Goal: Task Accomplishment & Management: Manage account settings

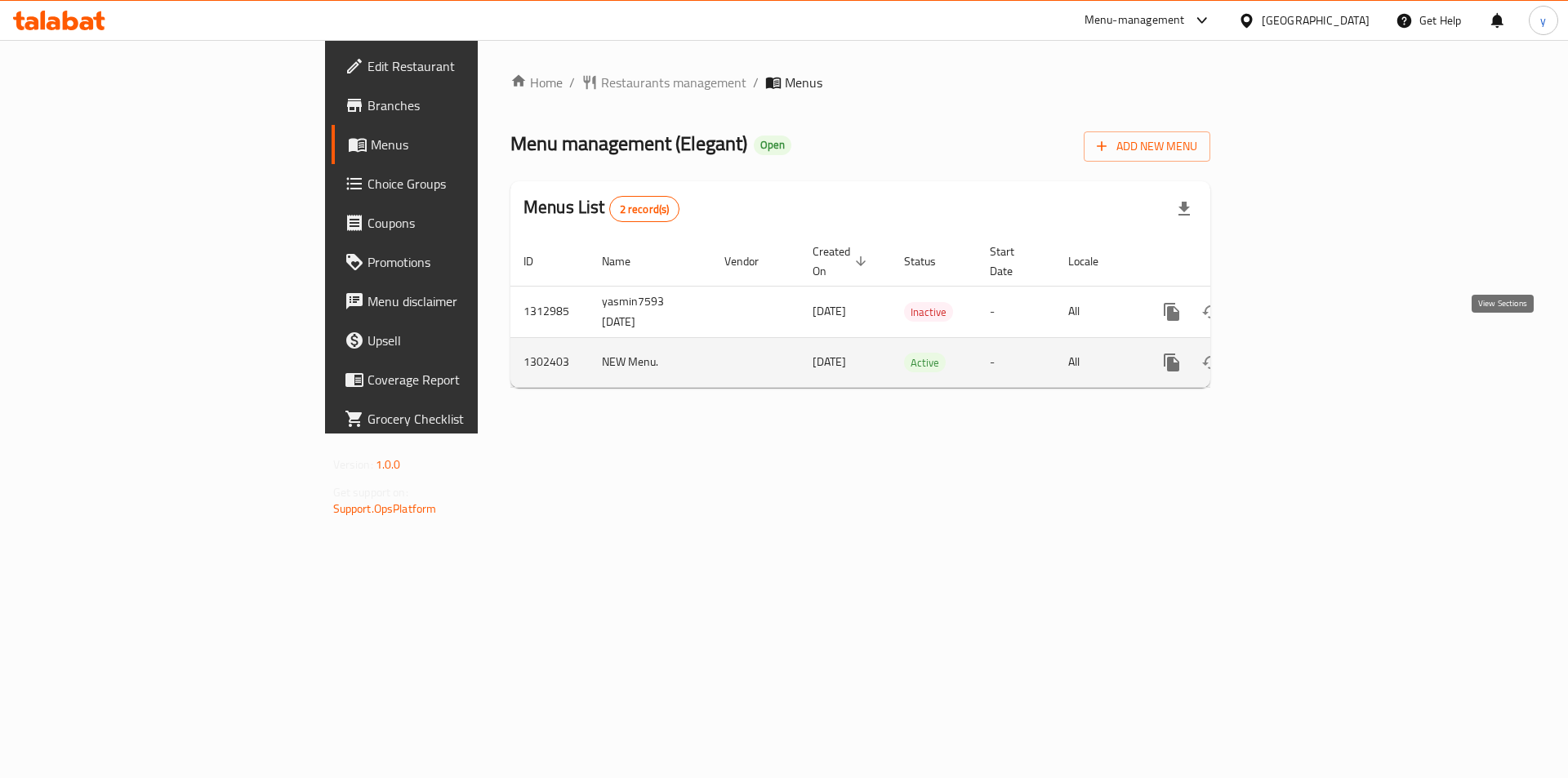
click at [1299, 353] on icon "enhanced table" at bounding box center [1289, 362] width 20 height 20
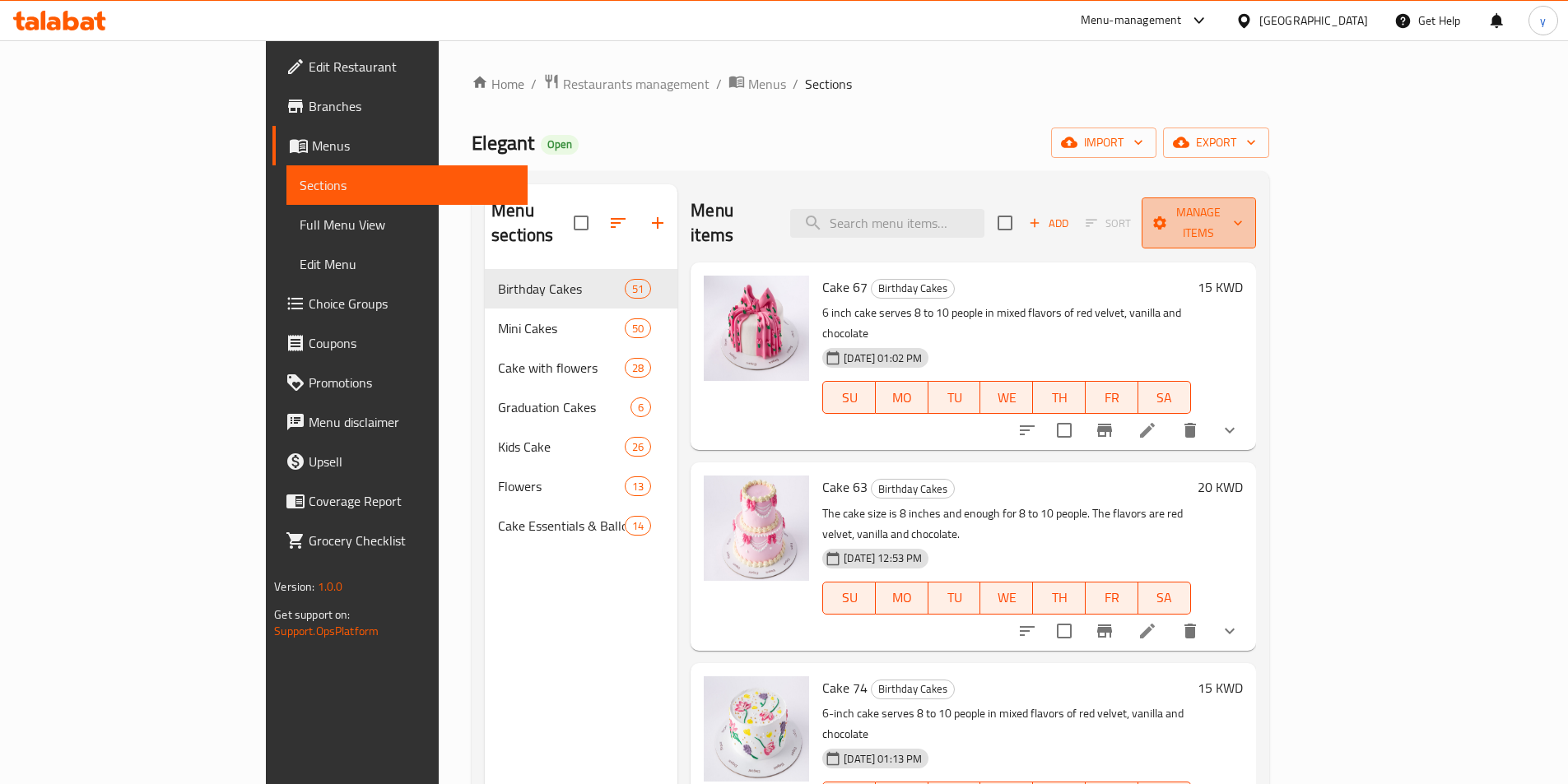
click at [1168, 216] on icon "button" at bounding box center [1159, 223] width 16 height 16
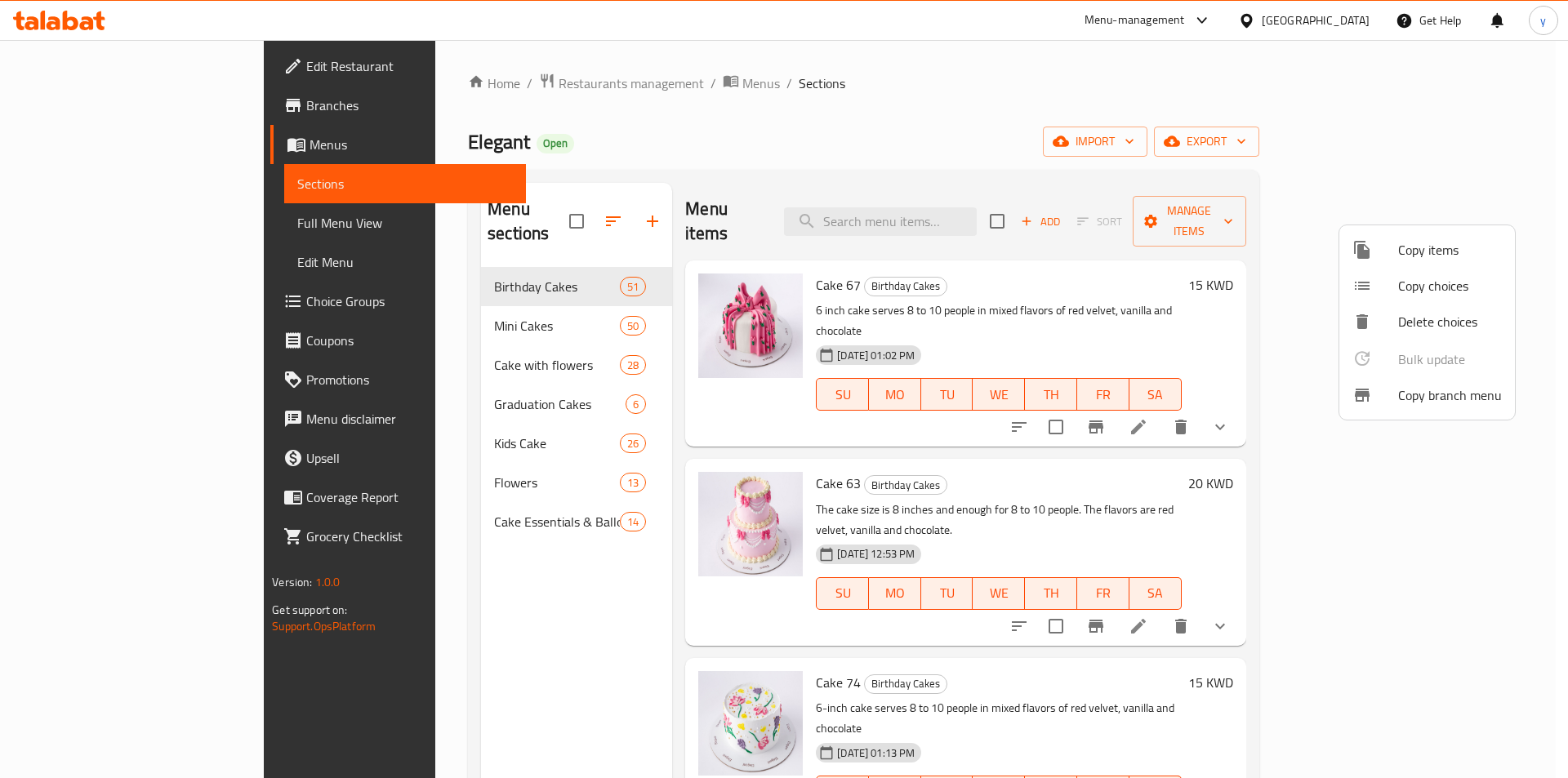
click at [1367, 145] on div at bounding box center [784, 389] width 1568 height 778
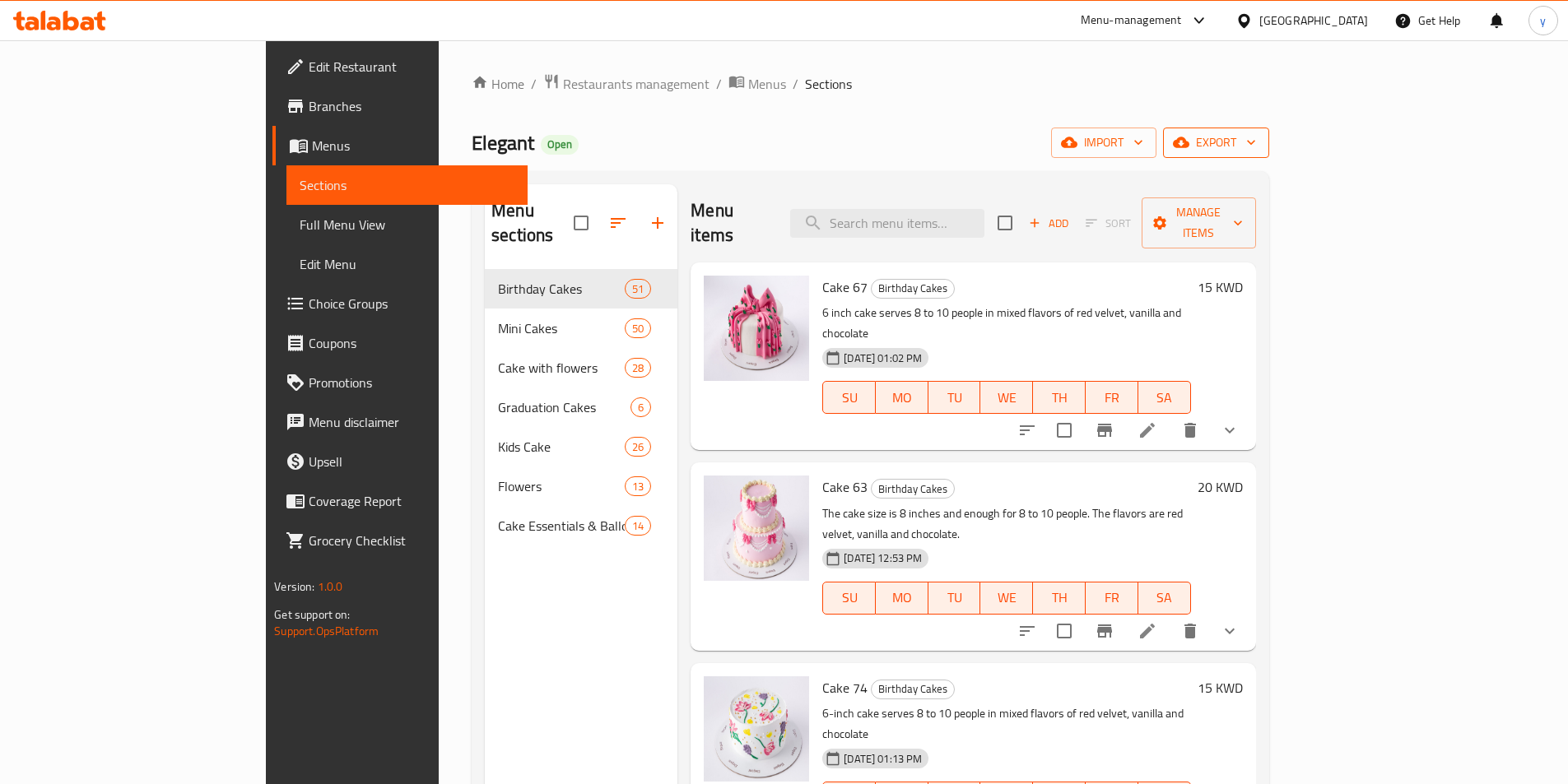
click at [1256, 142] on span "export" at bounding box center [1215, 143] width 80 height 21
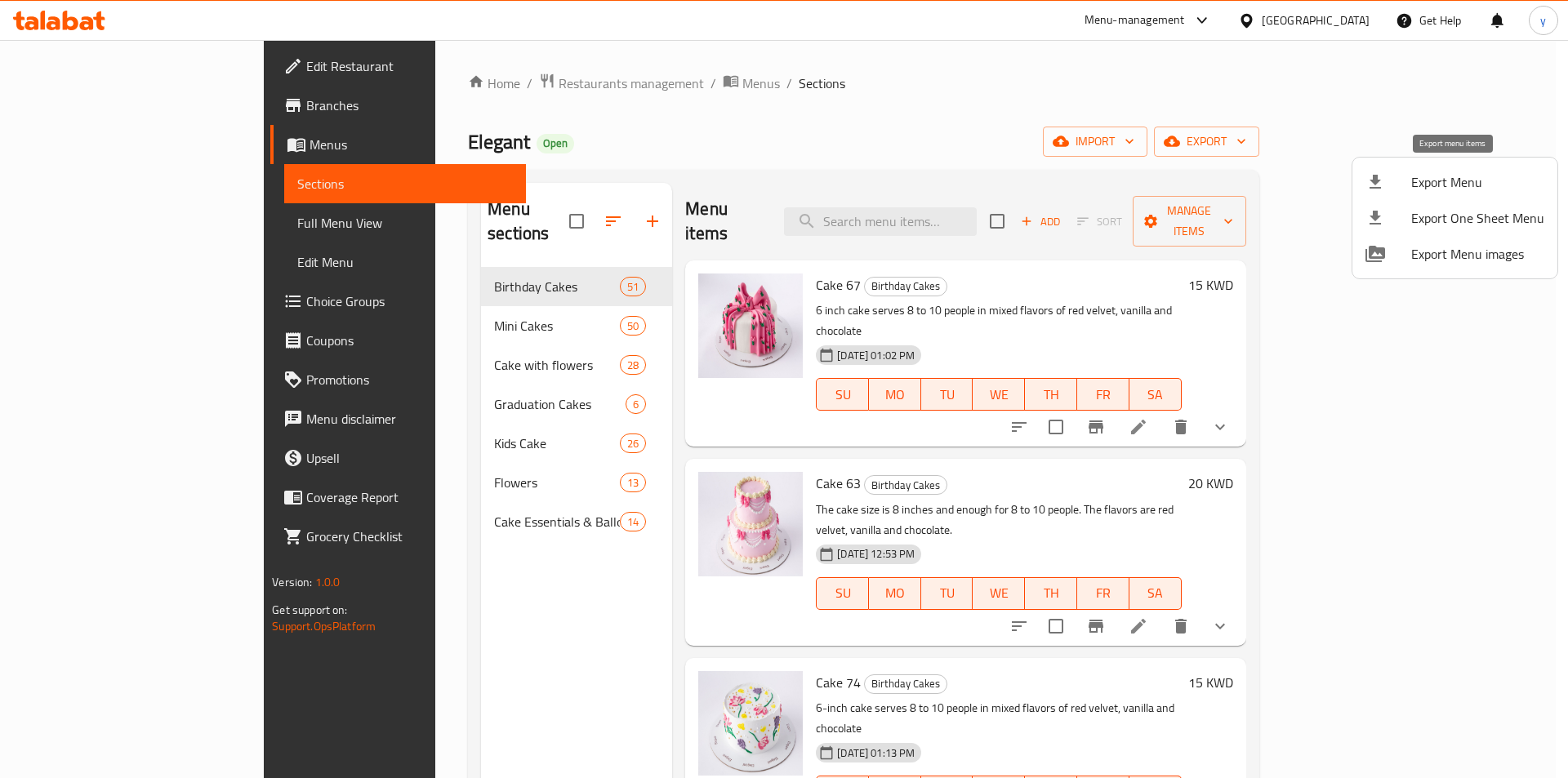
click at [1422, 186] on span "Export Menu" at bounding box center [1478, 181] width 134 height 20
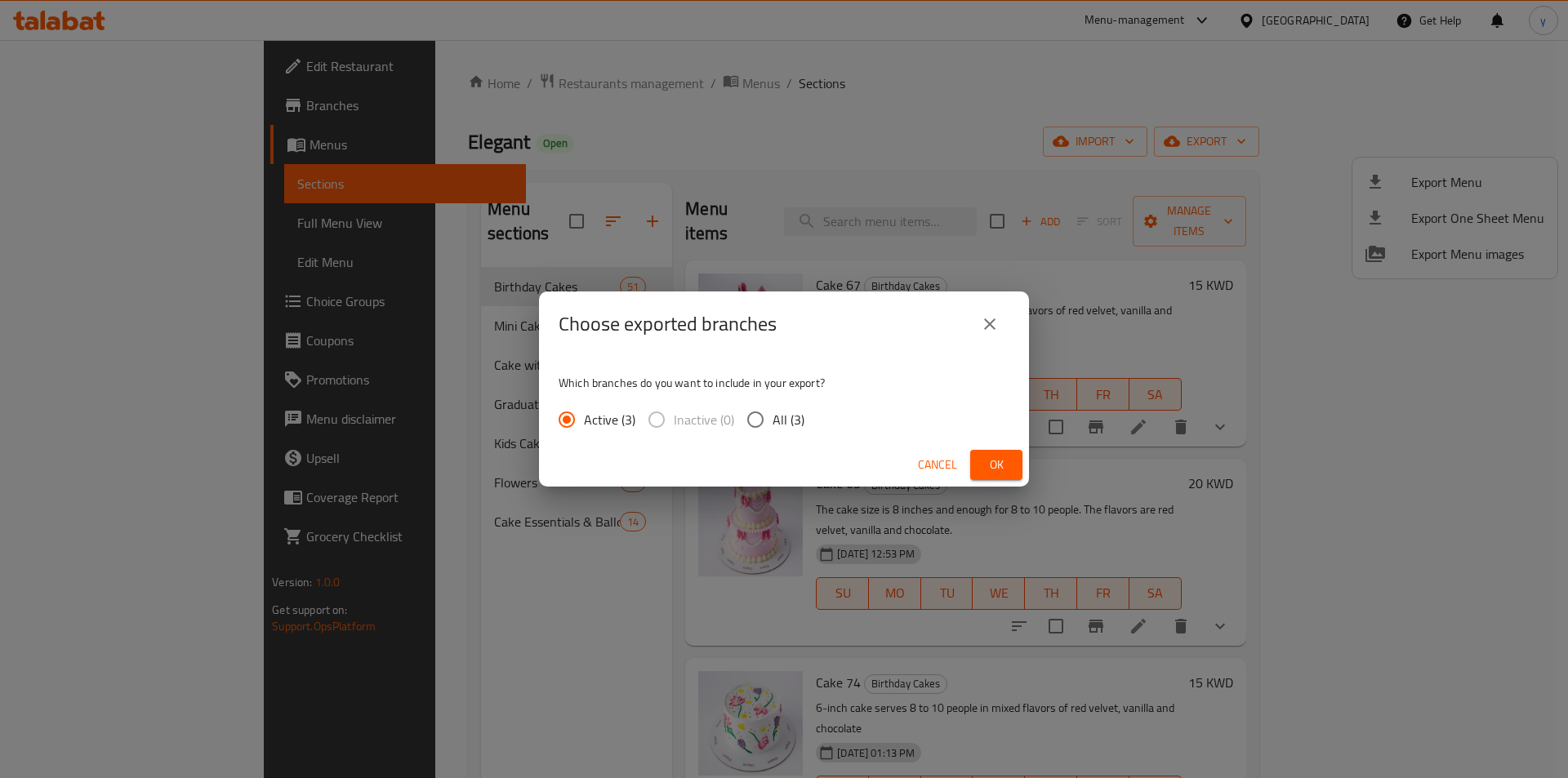
click at [765, 429] on input "All (3)" at bounding box center [755, 419] width 34 height 34
radio input "true"
click at [1018, 466] on button "Ok" at bounding box center [995, 465] width 52 height 30
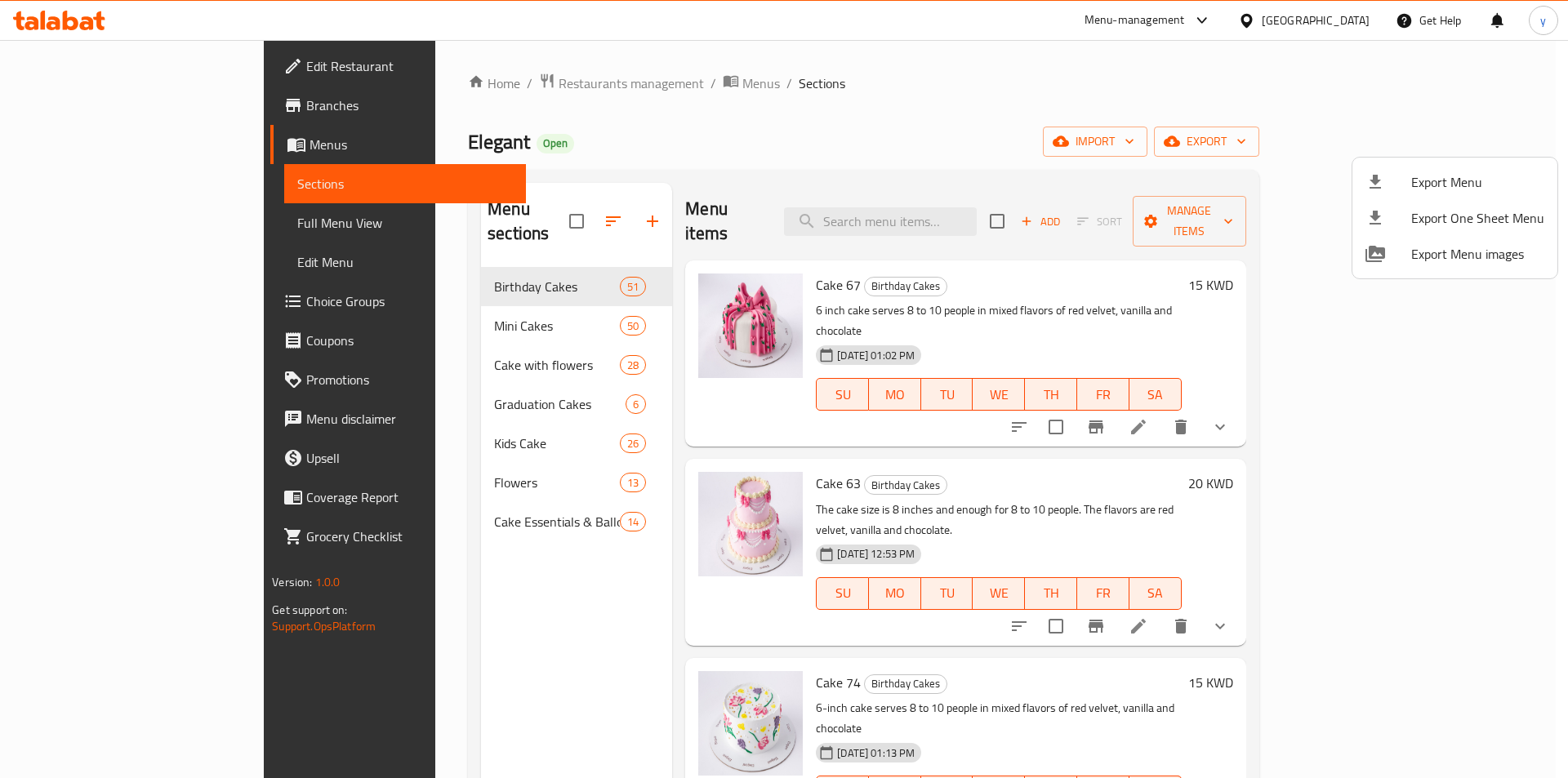
click at [100, 147] on div at bounding box center [784, 389] width 1568 height 778
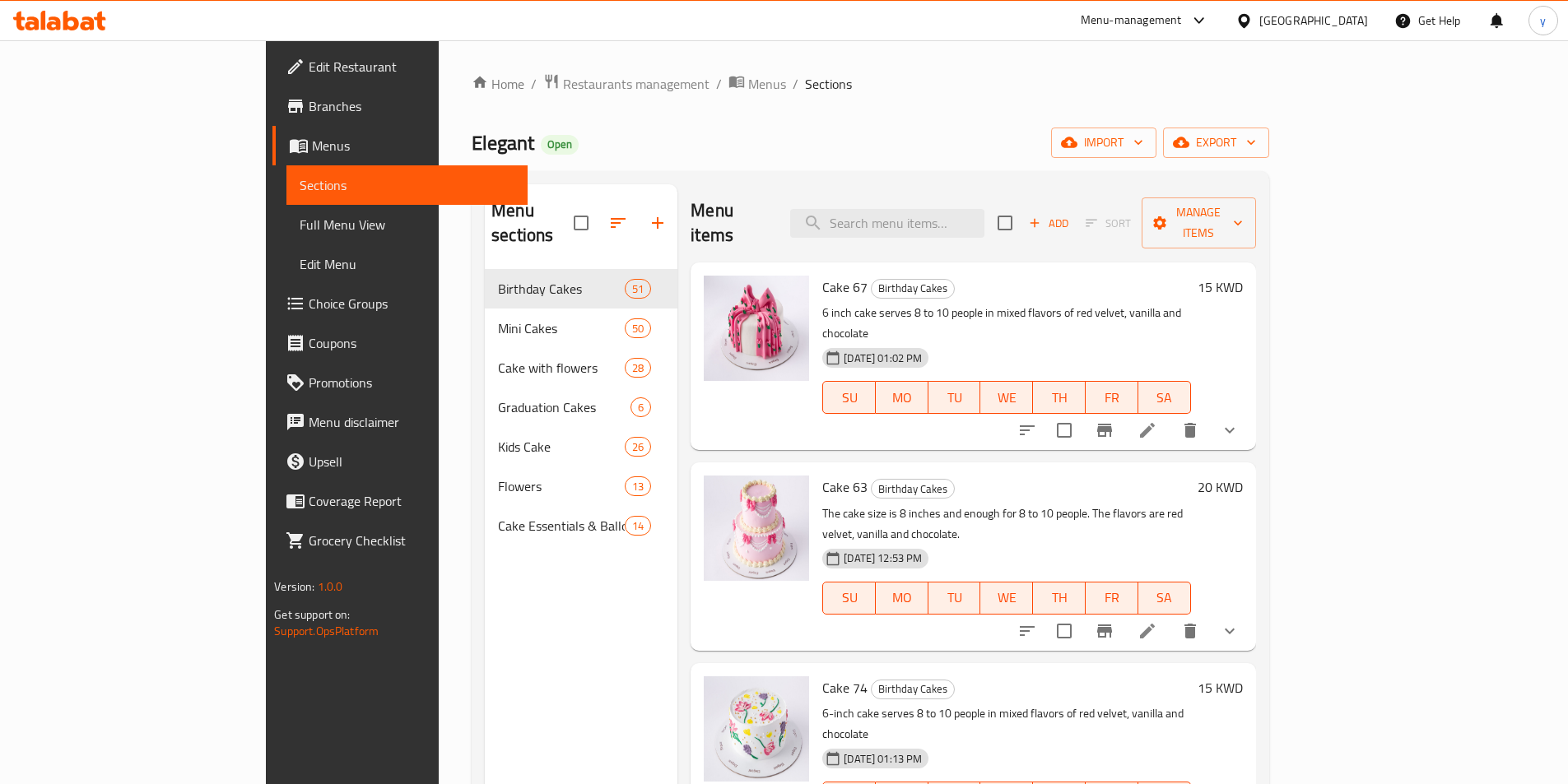
click at [312, 148] on span "Menus" at bounding box center [413, 145] width 203 height 20
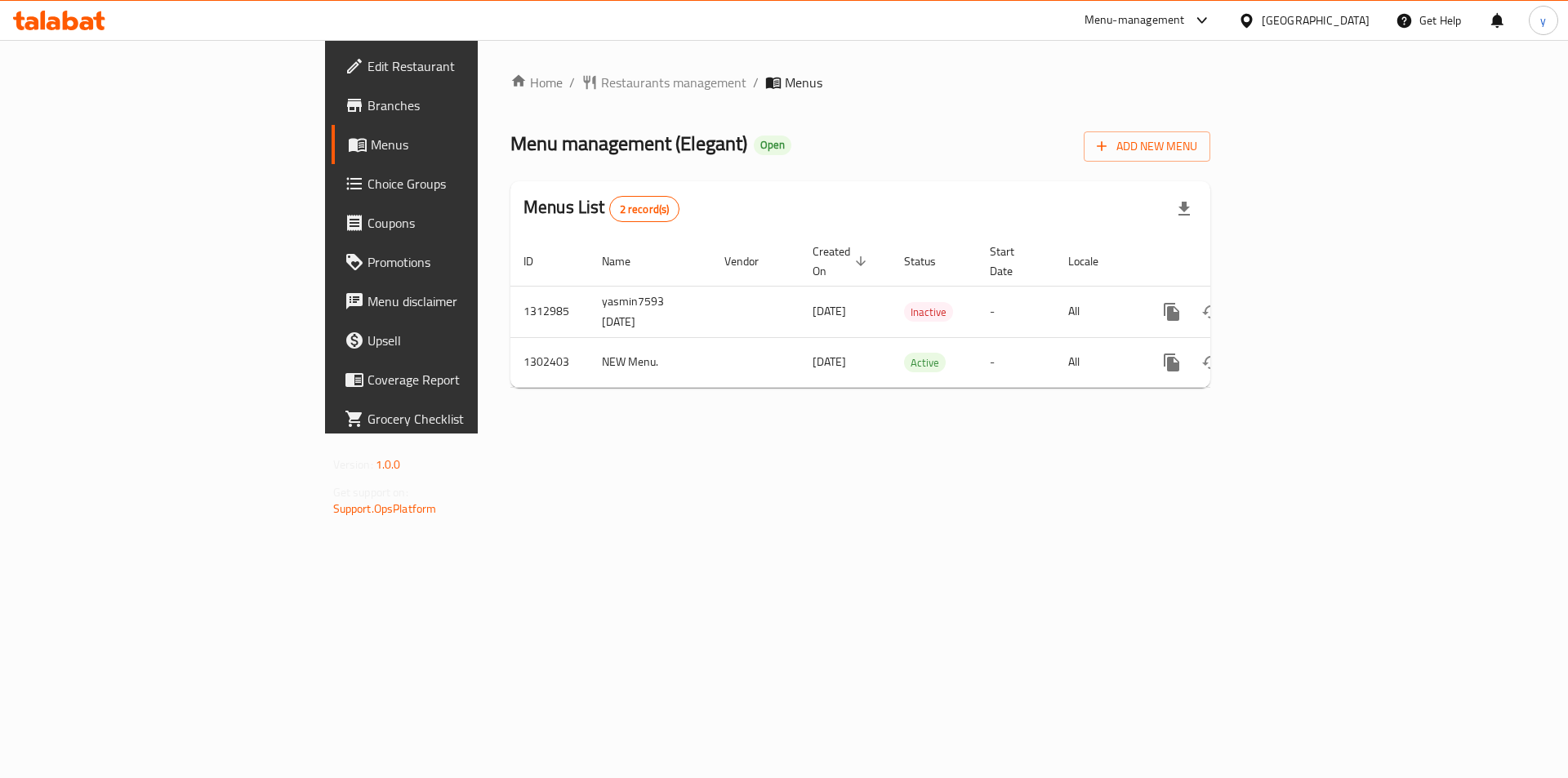
click at [371, 140] on span "Menus" at bounding box center [472, 144] width 204 height 20
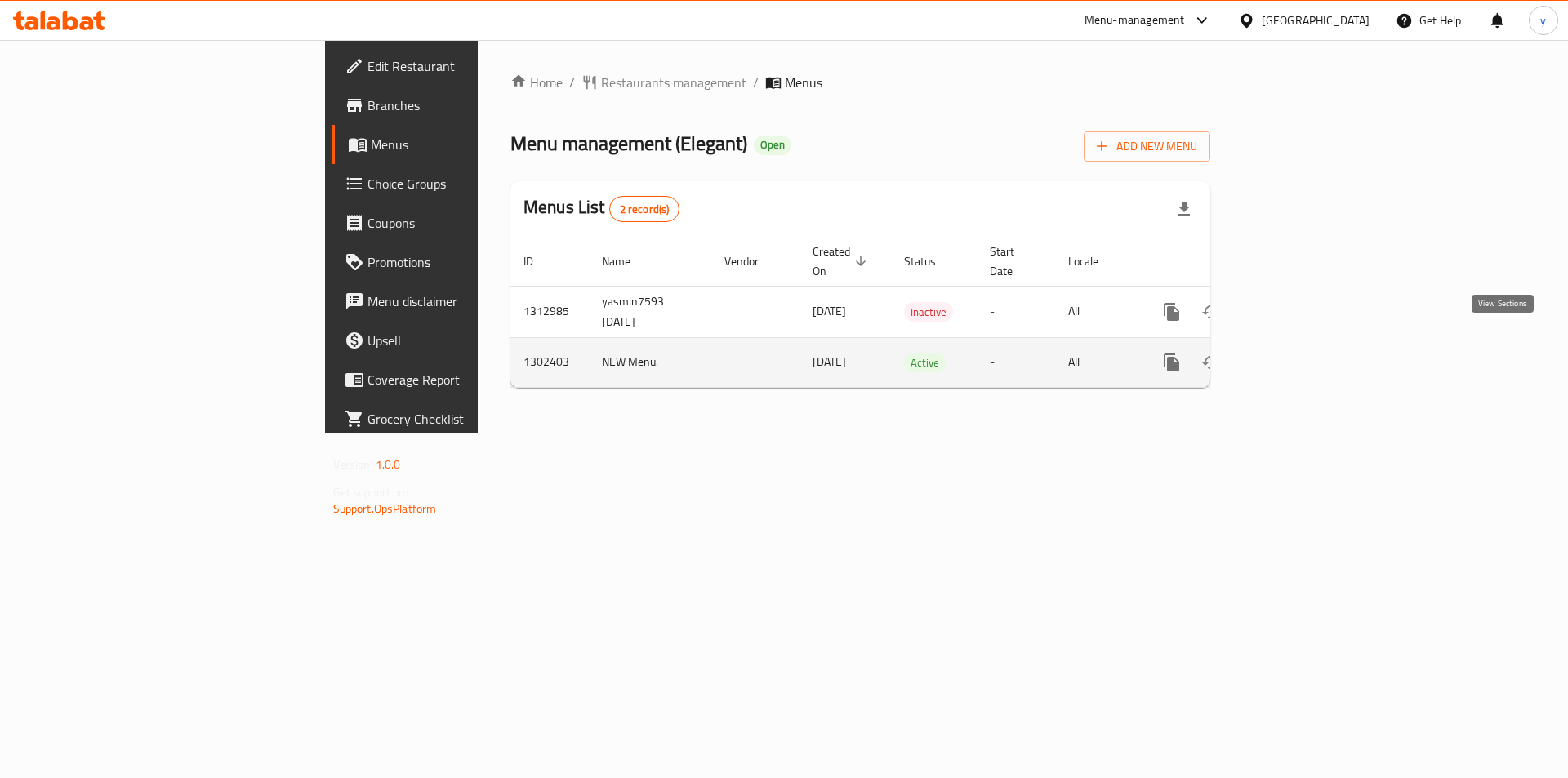
click at [1309, 351] on link "enhanced table" at bounding box center [1290, 363] width 39 height 39
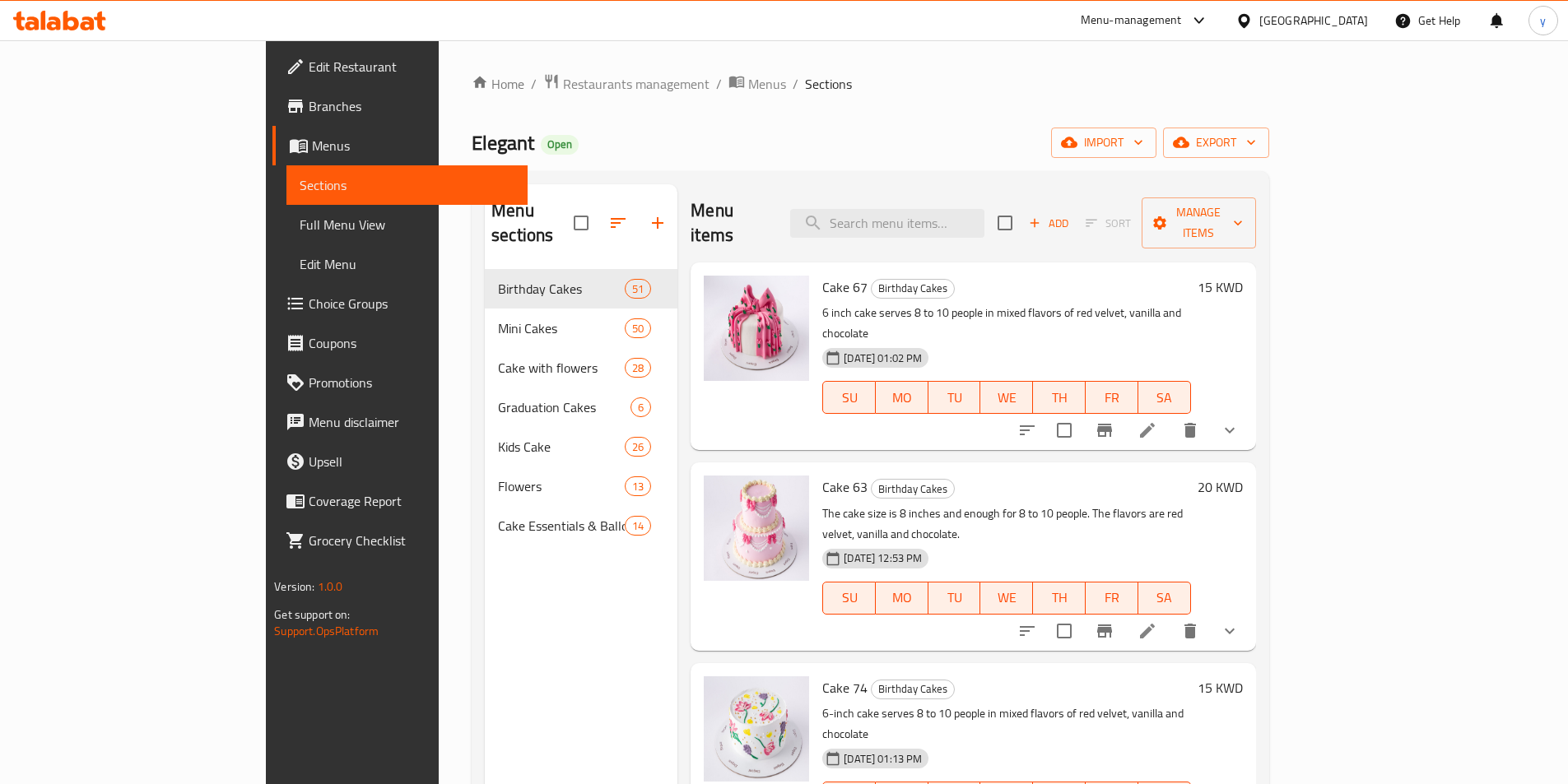
click at [312, 146] on span "Menus" at bounding box center [413, 145] width 203 height 20
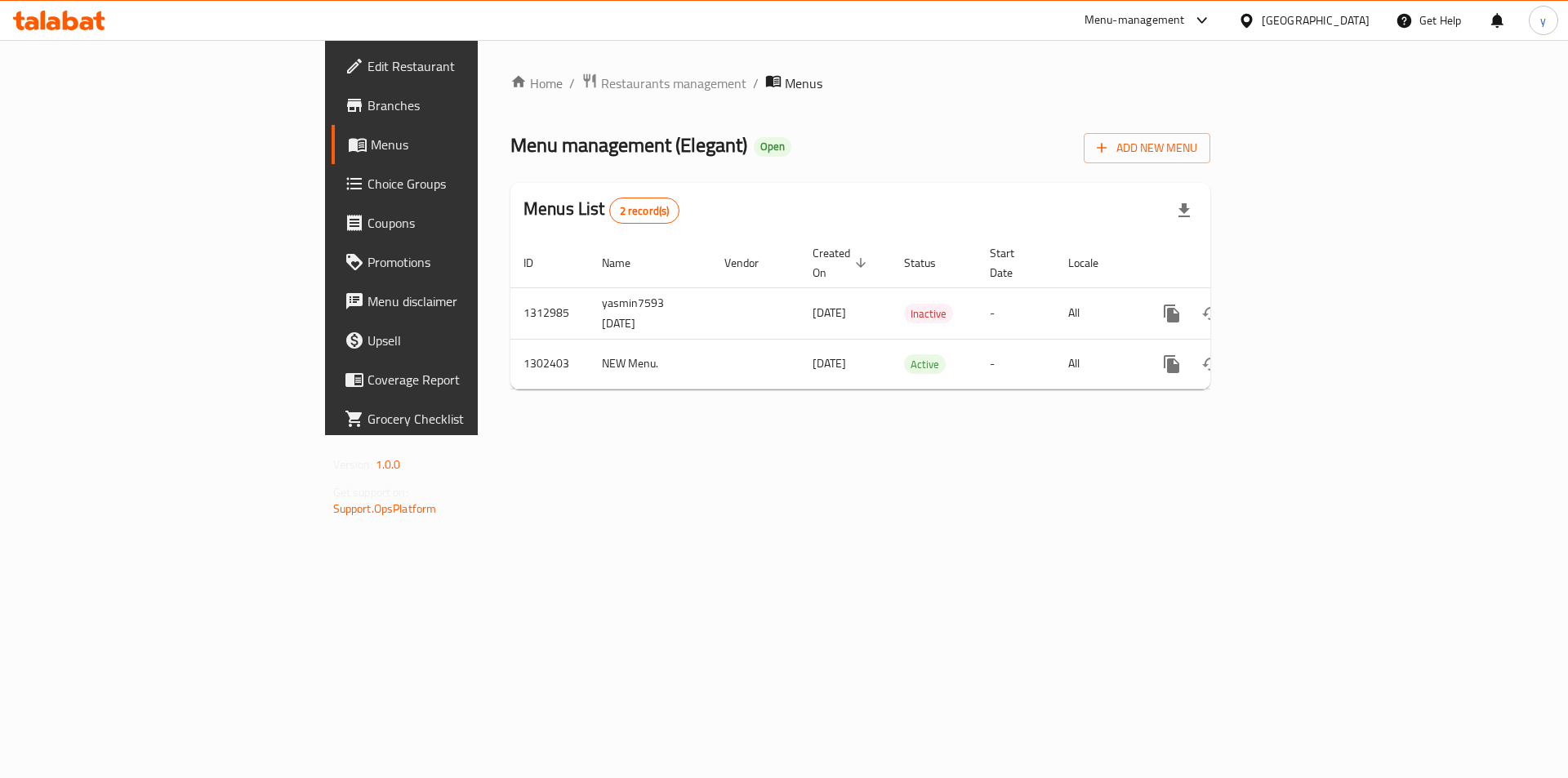
click at [367, 105] on span "Branches" at bounding box center [470, 105] width 206 height 20
click at [1197, 141] on span "Add New Menu" at bounding box center [1146, 146] width 100 height 21
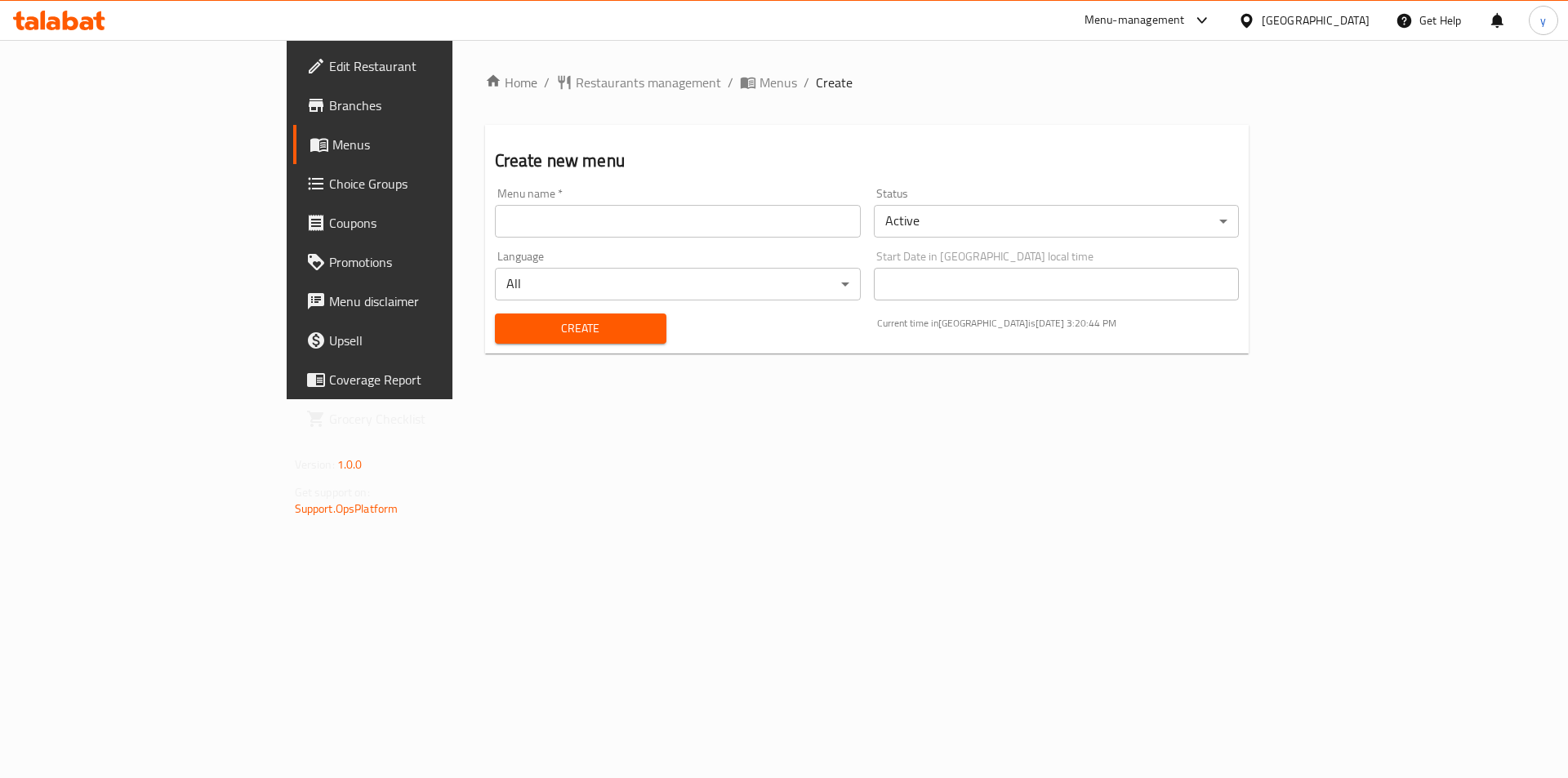
click at [788, 227] on input "text" at bounding box center [677, 221] width 365 height 33
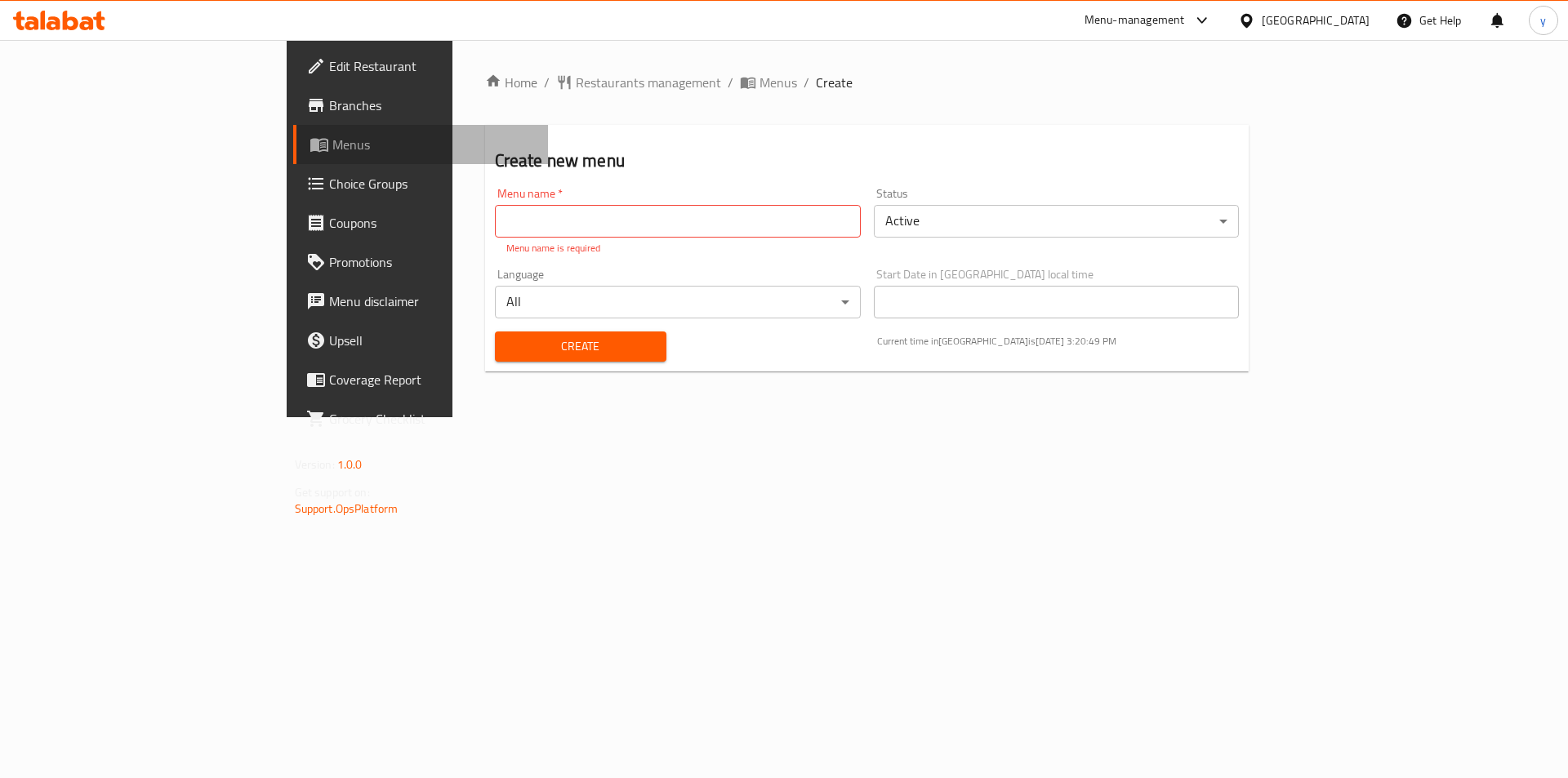
click at [294, 157] on link "Menus" at bounding box center [421, 145] width 256 height 39
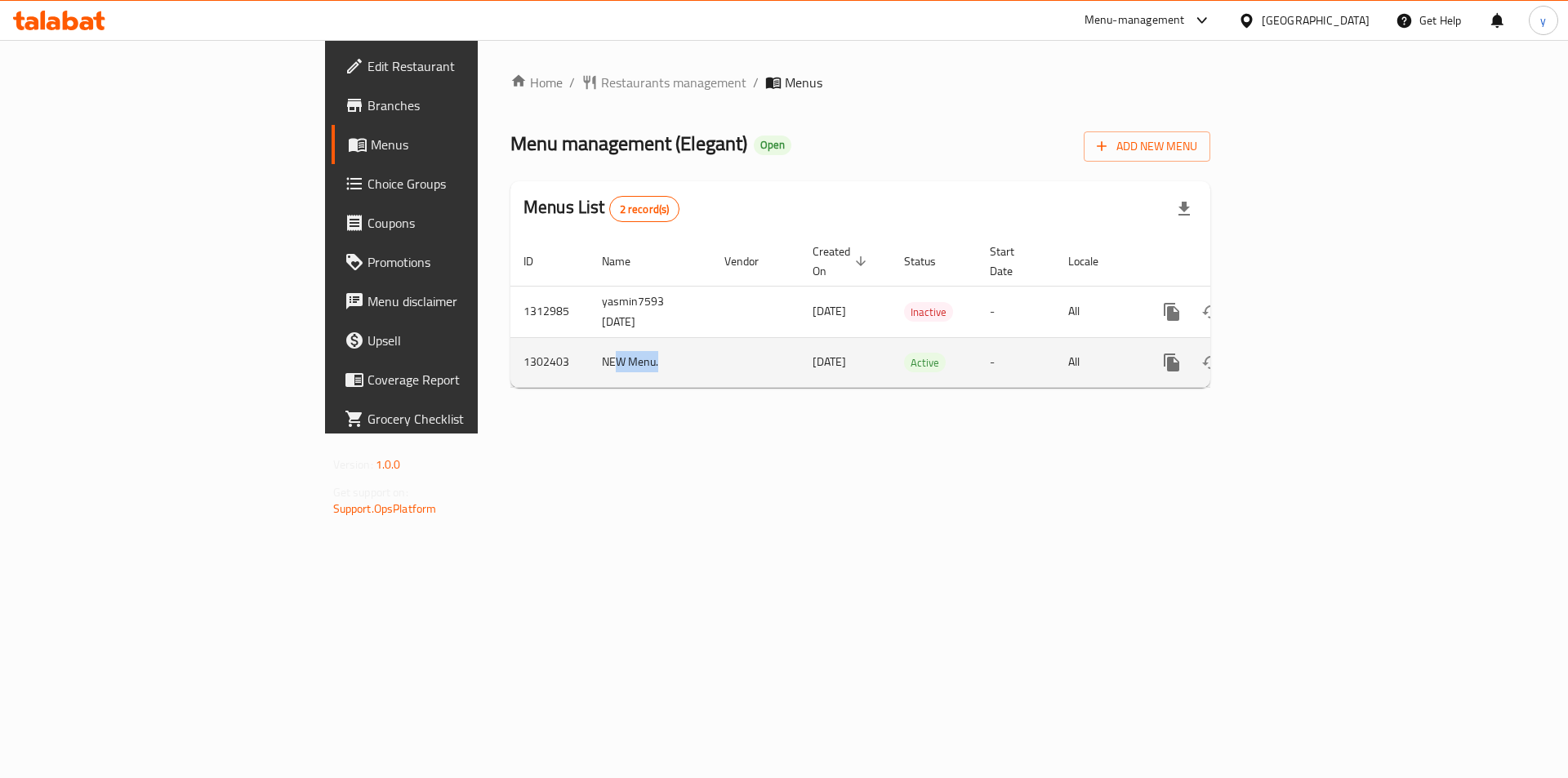
drag, startPoint x: 399, startPoint y: 342, endPoint x: 656, endPoint y: 362, distance: 257.8
click at [599, 347] on tr "1302403 NEW Menu. 24/07/2025 Active - All" at bounding box center [916, 362] width 811 height 50
click at [367, 108] on span "Branches" at bounding box center [470, 105] width 206 height 20
